Goal: Find contact information: Find contact information

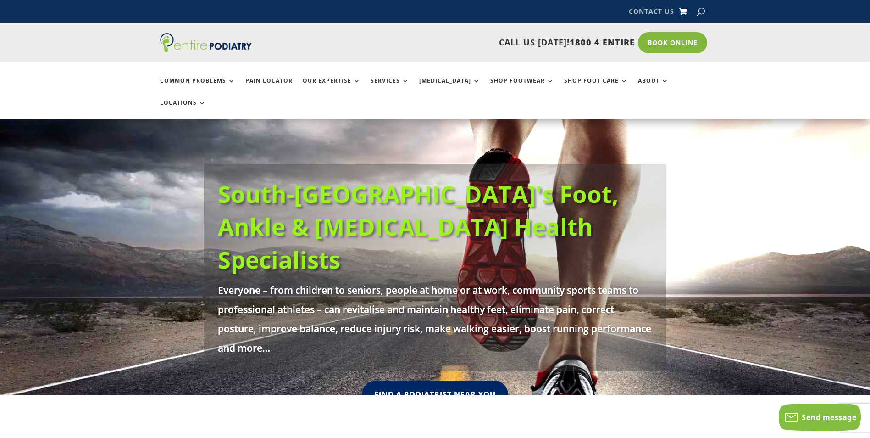
click at [657, 11] on link "Contact Us" at bounding box center [651, 13] width 45 height 10
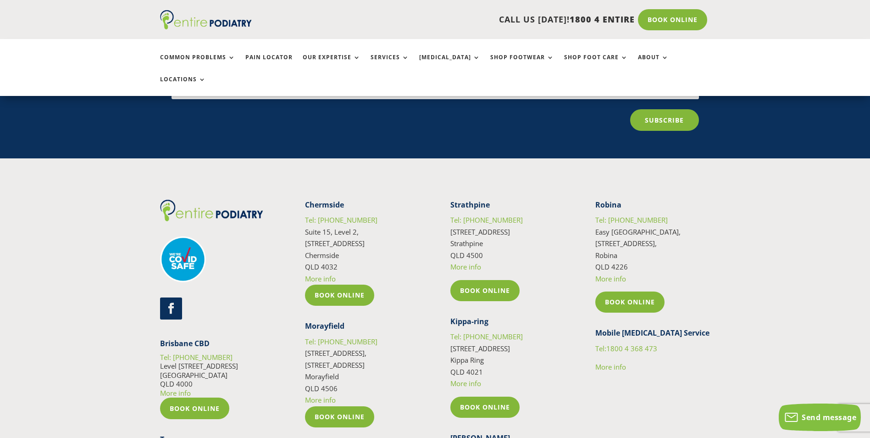
scroll to position [1475, 0]
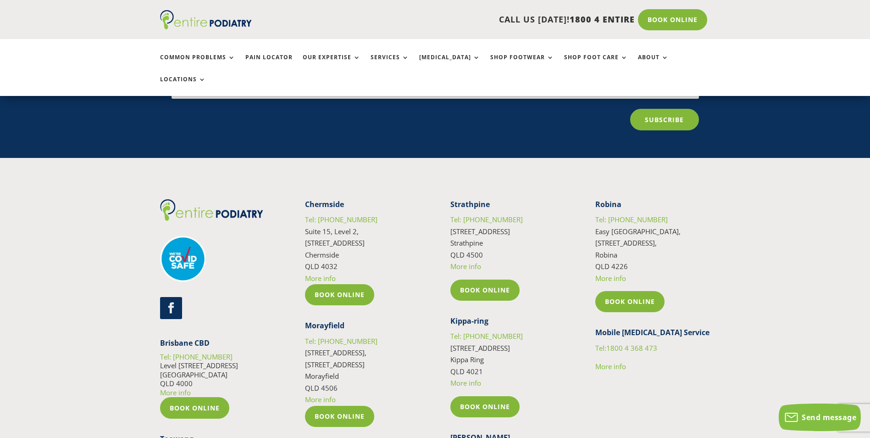
click at [613, 273] on link "More info" at bounding box center [611, 277] width 31 height 9
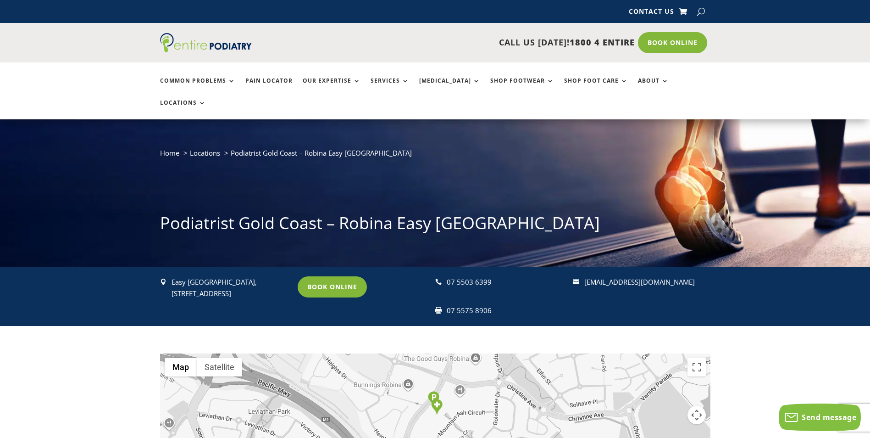
drag, startPoint x: 705, startPoint y: 256, endPoint x: 583, endPoint y: 260, distance: 122.6
click at [583, 267] on div " [GEOGRAPHIC_DATA], [STREET_ADDRESS] Book Online  07 5503 6399  07 5575 8906…" at bounding box center [435, 296] width 551 height 59
copy div " [EMAIL_ADDRESS][DOMAIN_NAME]"
